Goal: Navigation & Orientation: Find specific page/section

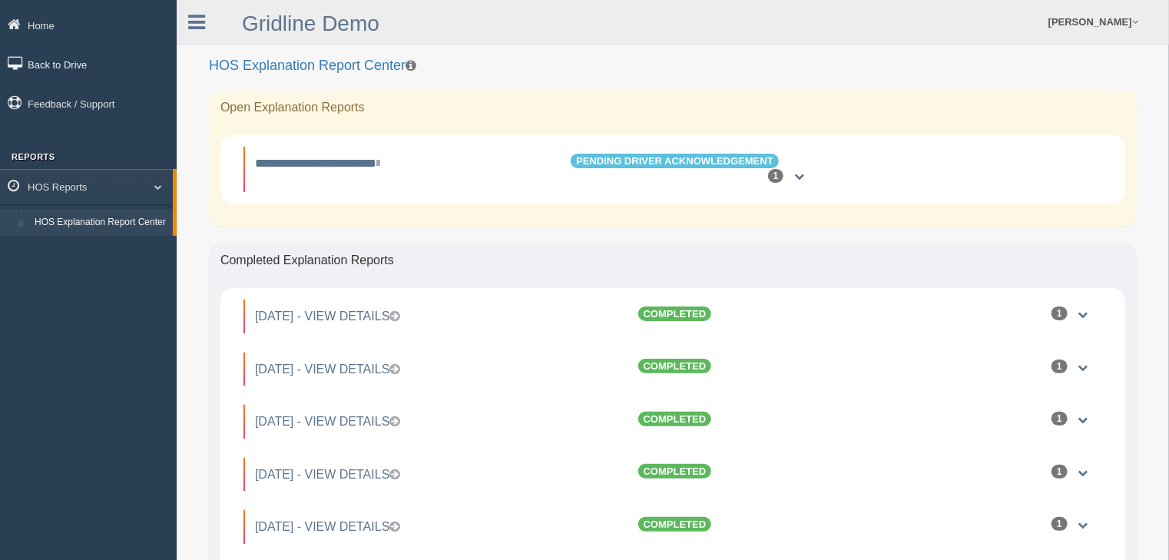
click at [83, 58] on link "Back to Drive" at bounding box center [88, 64] width 177 height 35
click at [111, 65] on link "Back to Drive" at bounding box center [88, 64] width 177 height 35
click at [70, 67] on link "Back to Drive" at bounding box center [86, 64] width 173 height 35
click at [63, 52] on link "Back to Drive" at bounding box center [88, 64] width 177 height 35
